Goal: Task Accomplishment & Management: Use online tool/utility

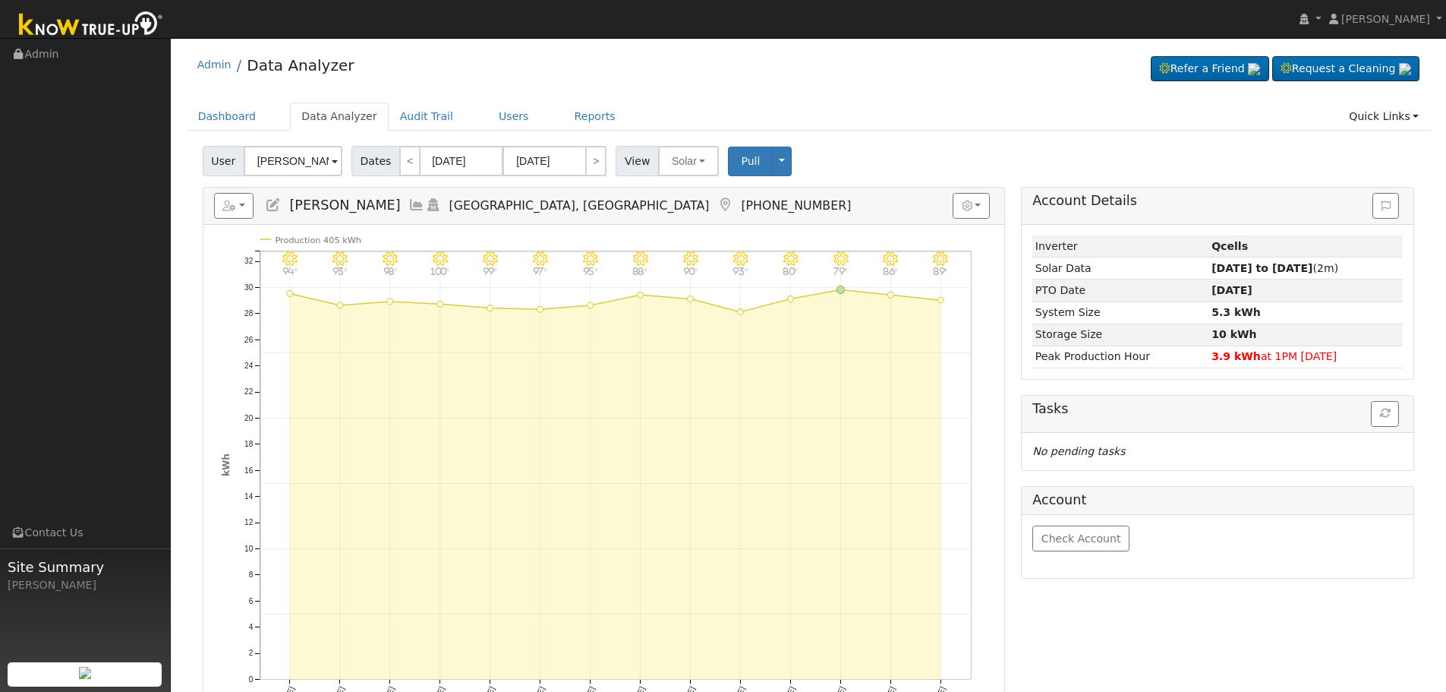
click at [408, 206] on icon at bounding box center [416, 205] width 17 height 14
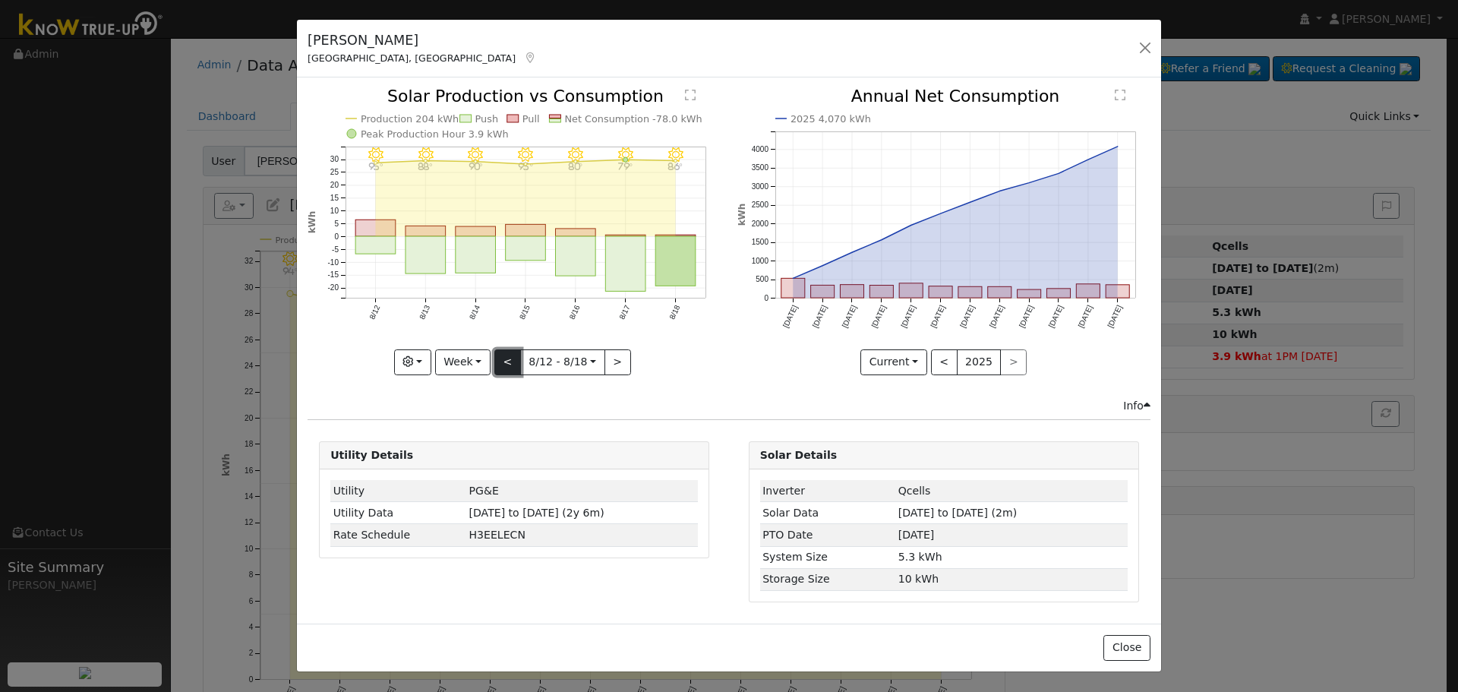
click at [506, 364] on button "<" at bounding box center [507, 362] width 27 height 26
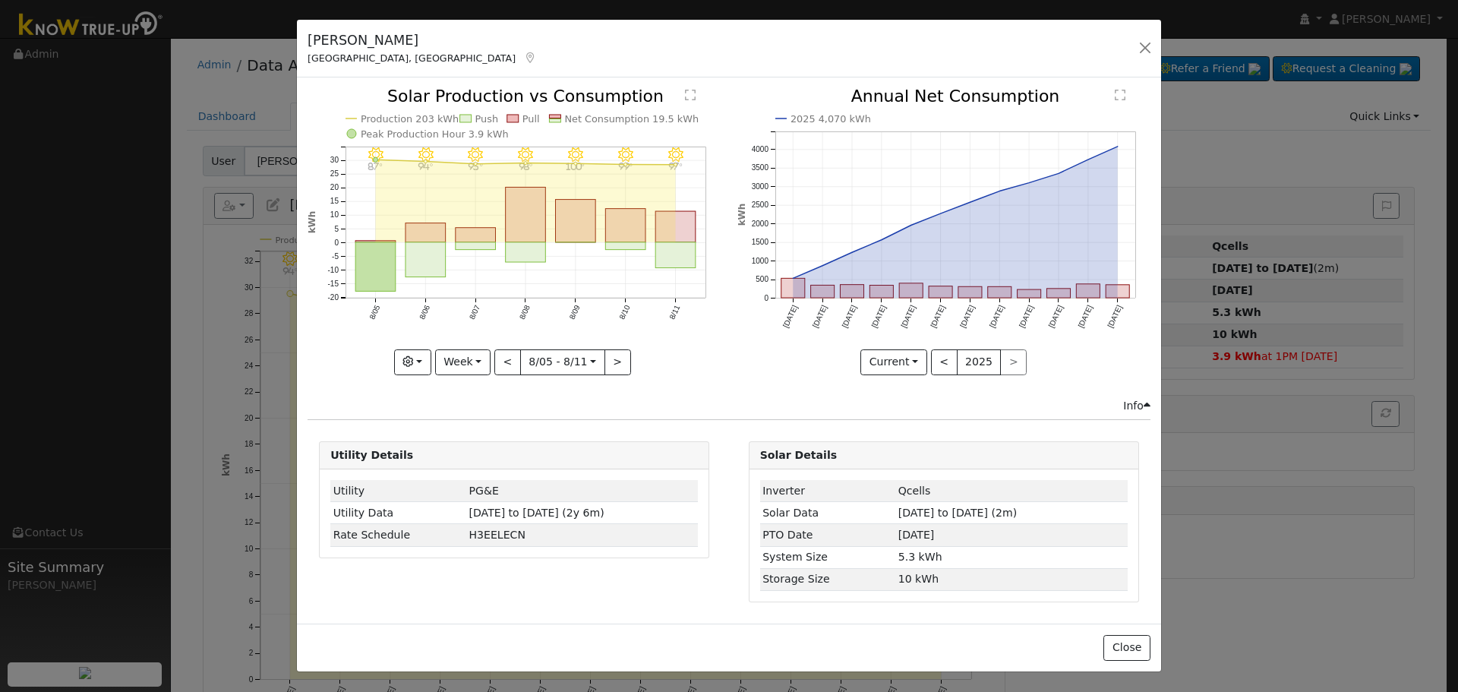
drag, startPoint x: 613, startPoint y: 375, endPoint x: 565, endPoint y: 314, distance: 77.8
click at [565, 314] on icon "8/11 - Clear 97° 8/10 - Clear 99° 8/09 - Clear 100° 8/08 - Clear 98° 8/07 - Cle…" at bounding box center [513, 230] width 413 height 285
click at [469, 352] on button "Week" at bounding box center [462, 362] width 55 height 26
click at [493, 426] on link "Month" at bounding box center [489, 435] width 106 height 21
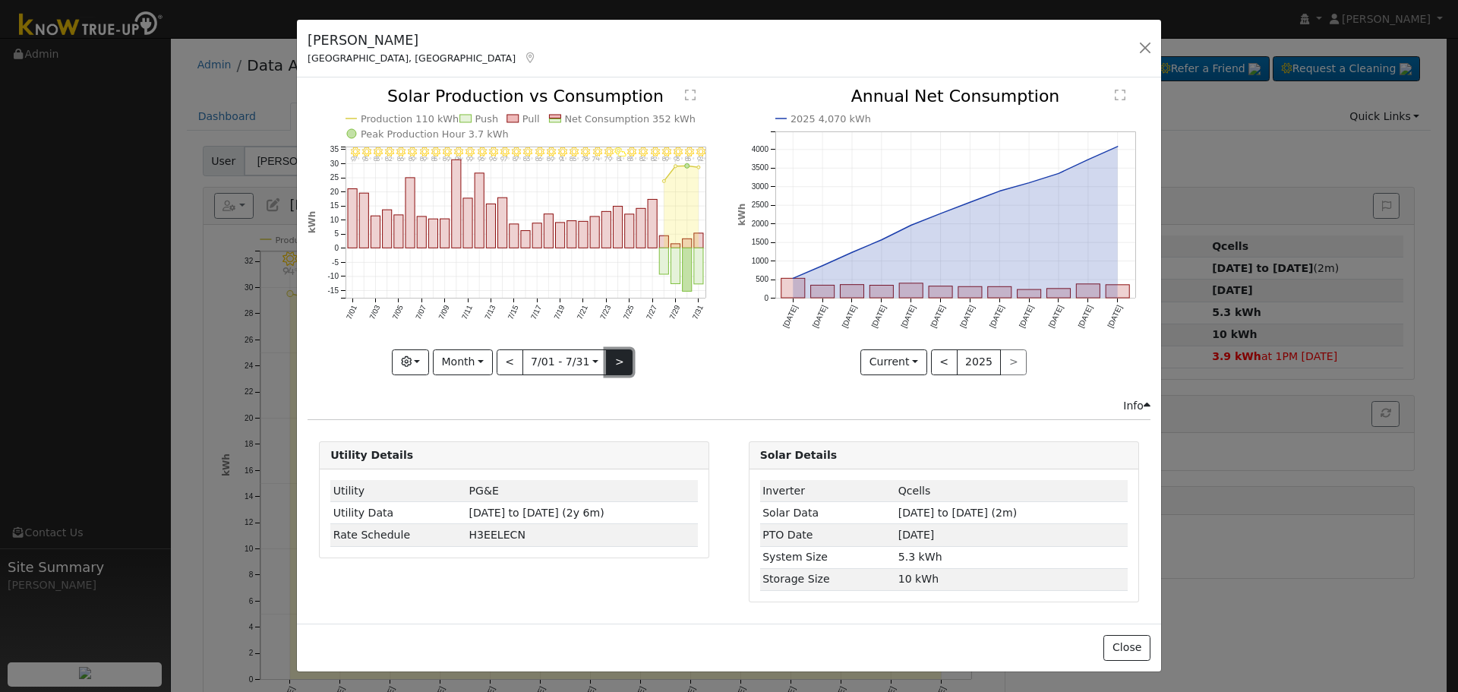
click at [629, 358] on button ">" at bounding box center [619, 362] width 27 height 26
type input "[DATE]"
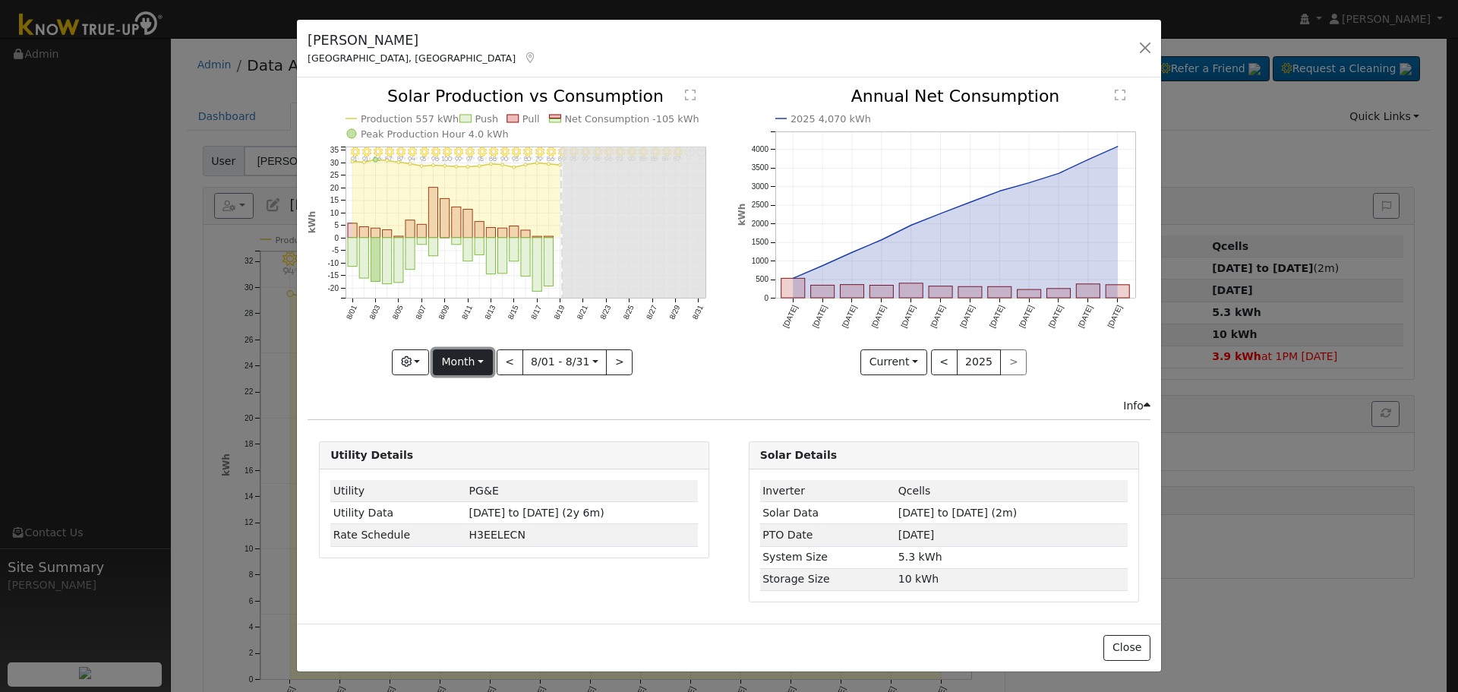
click at [484, 357] on button "Month" at bounding box center [463, 362] width 60 height 26
click at [488, 469] on link "Custom" at bounding box center [486, 478] width 106 height 21
click at [541, 361] on input "[DATE]" at bounding box center [517, 362] width 49 height 24
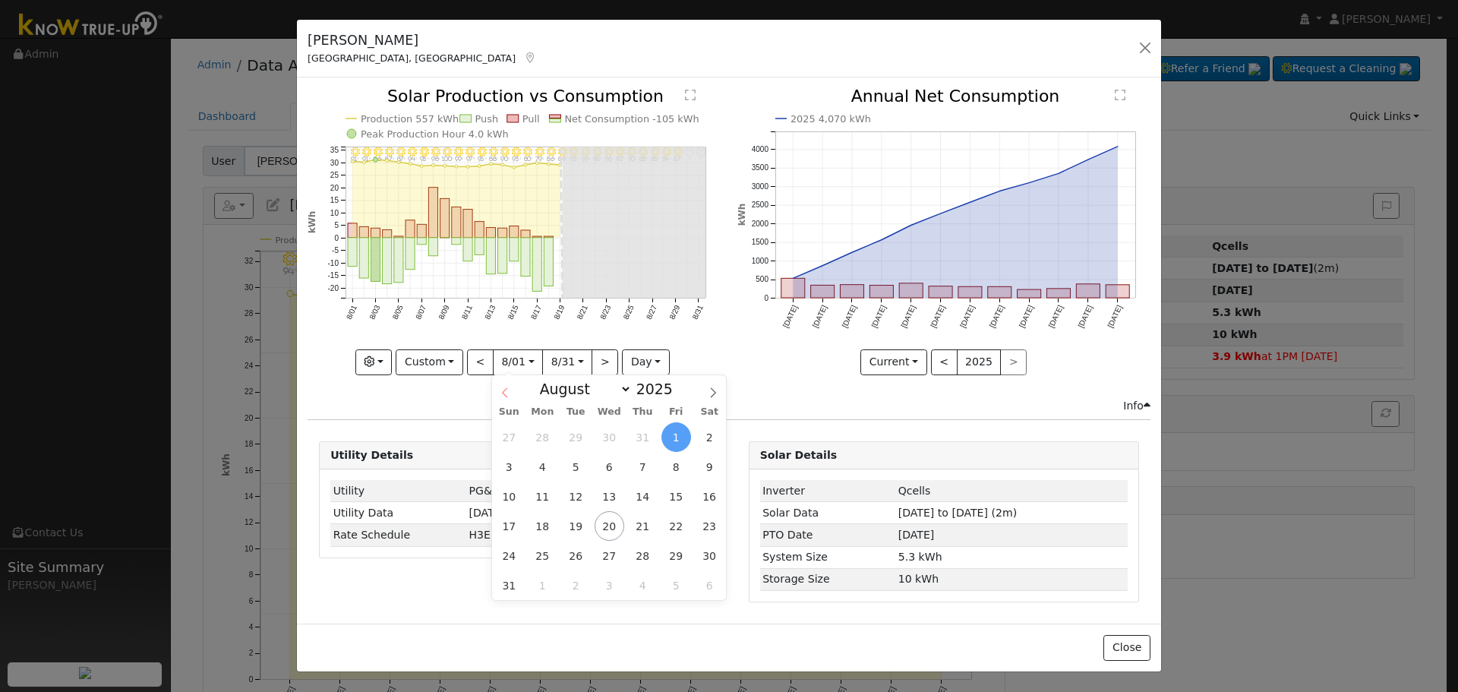
click at [508, 389] on icon at bounding box center [505, 392] width 11 height 11
select select "6"
click at [550, 554] on span "28" at bounding box center [543, 556] width 30 height 30
type input "[DATE]"
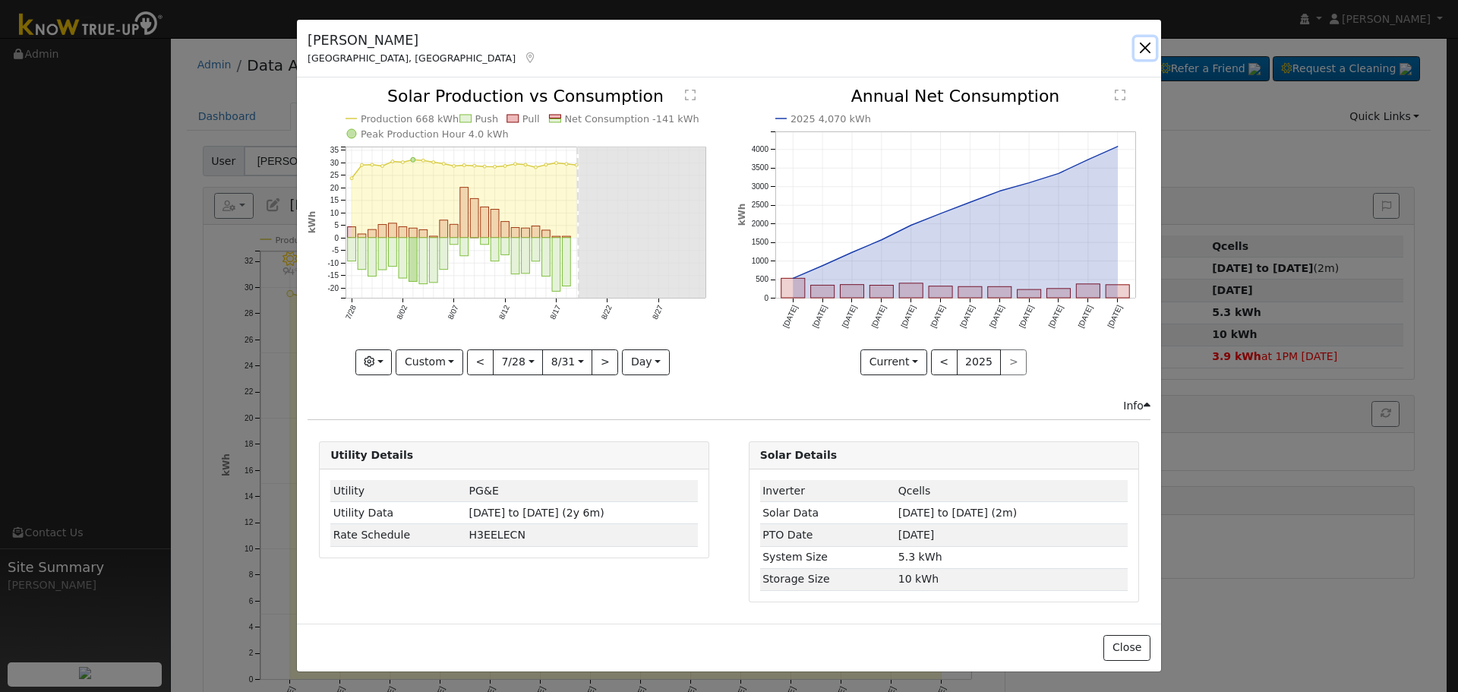
click at [1141, 55] on button "button" at bounding box center [1144, 47] width 21 height 21
